Goal: Transaction & Acquisition: Download file/media

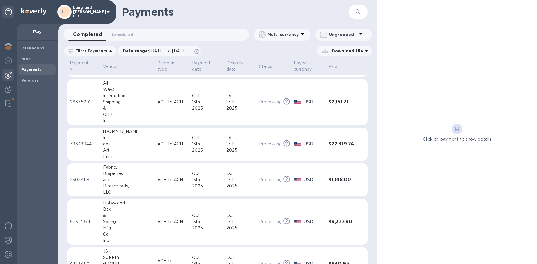
scroll to position [60, 0]
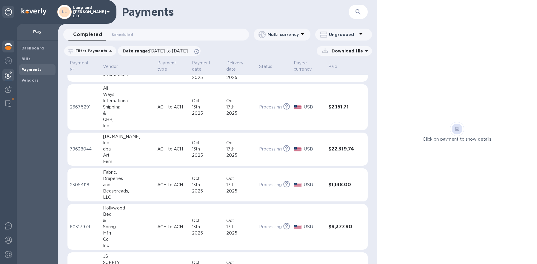
click at [7, 48] on img at bounding box center [8, 46] width 7 height 7
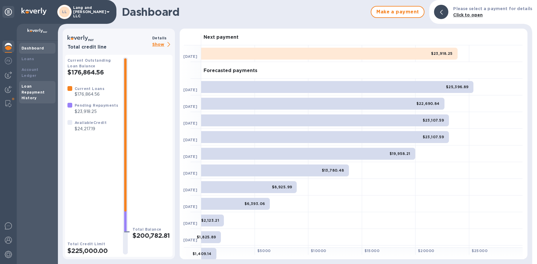
click at [28, 84] on div "Loan Repayment History" at bounding box center [37, 93] width 32 height 18
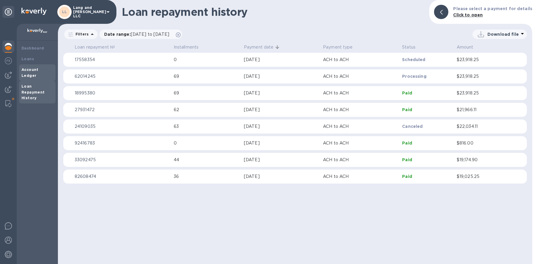
click at [25, 71] on b "Account Ledger" at bounding box center [29, 72] width 17 height 10
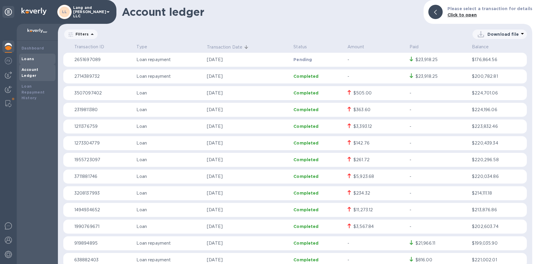
click at [35, 62] on div "Loans" at bounding box center [37, 59] width 32 height 6
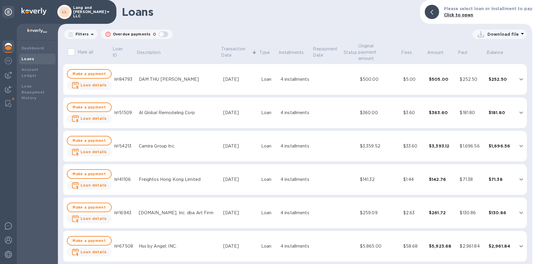
click at [486, 36] on div "Download file" at bounding box center [501, 34] width 33 height 6
click at [485, 52] on li "XLSX file" at bounding box center [499, 48] width 41 height 17
